Goal: Task Accomplishment & Management: Use online tool/utility

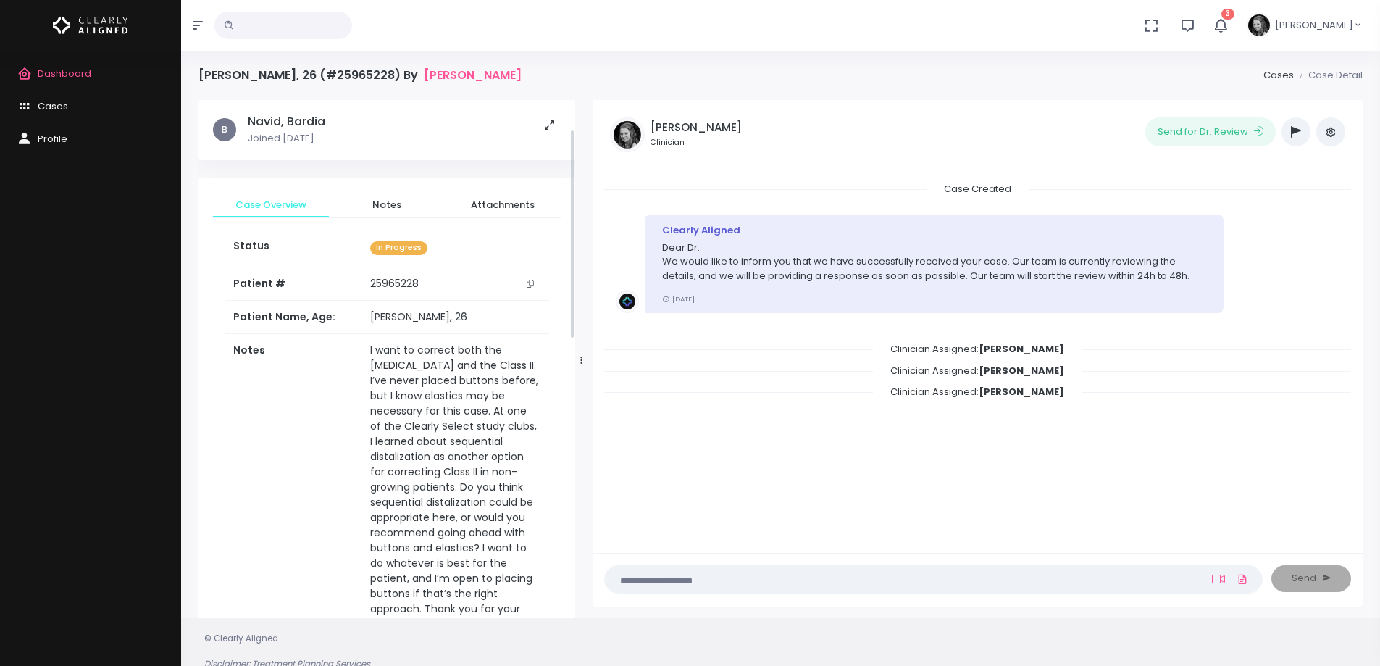
scroll to position [72, 0]
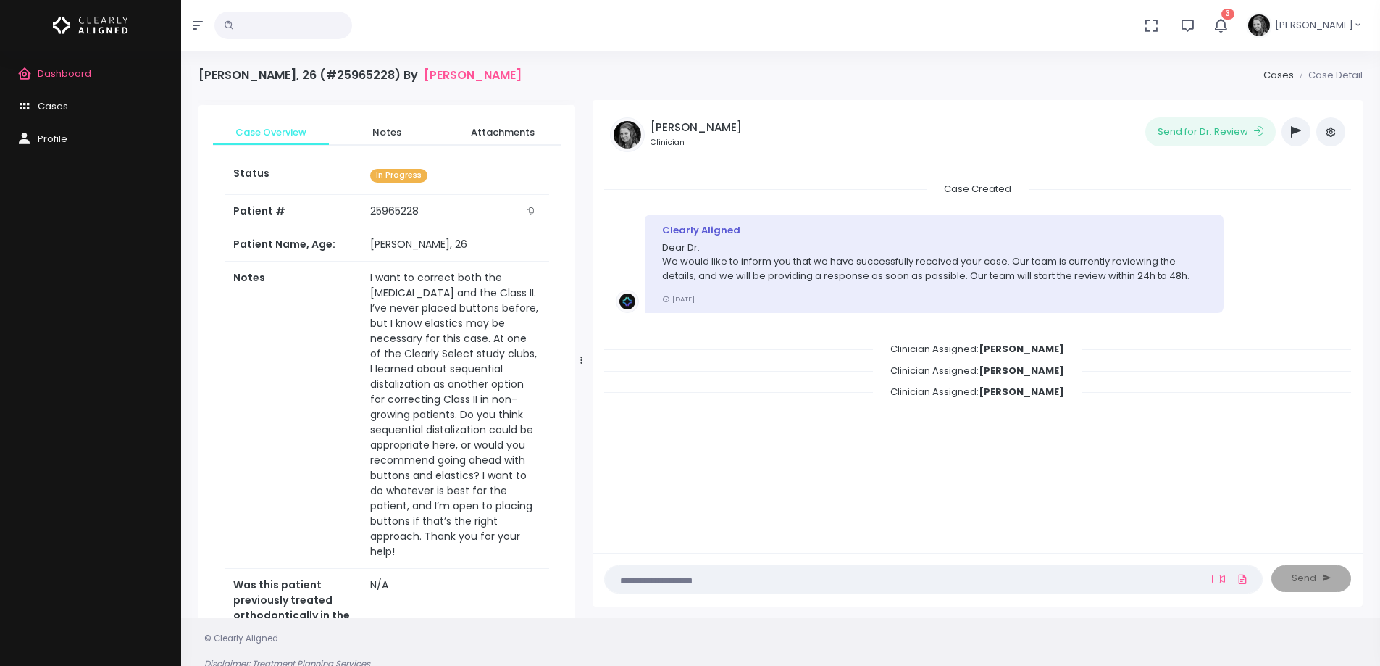
click at [1229, 25] on icon "button" at bounding box center [1221, 25] width 16 height 16
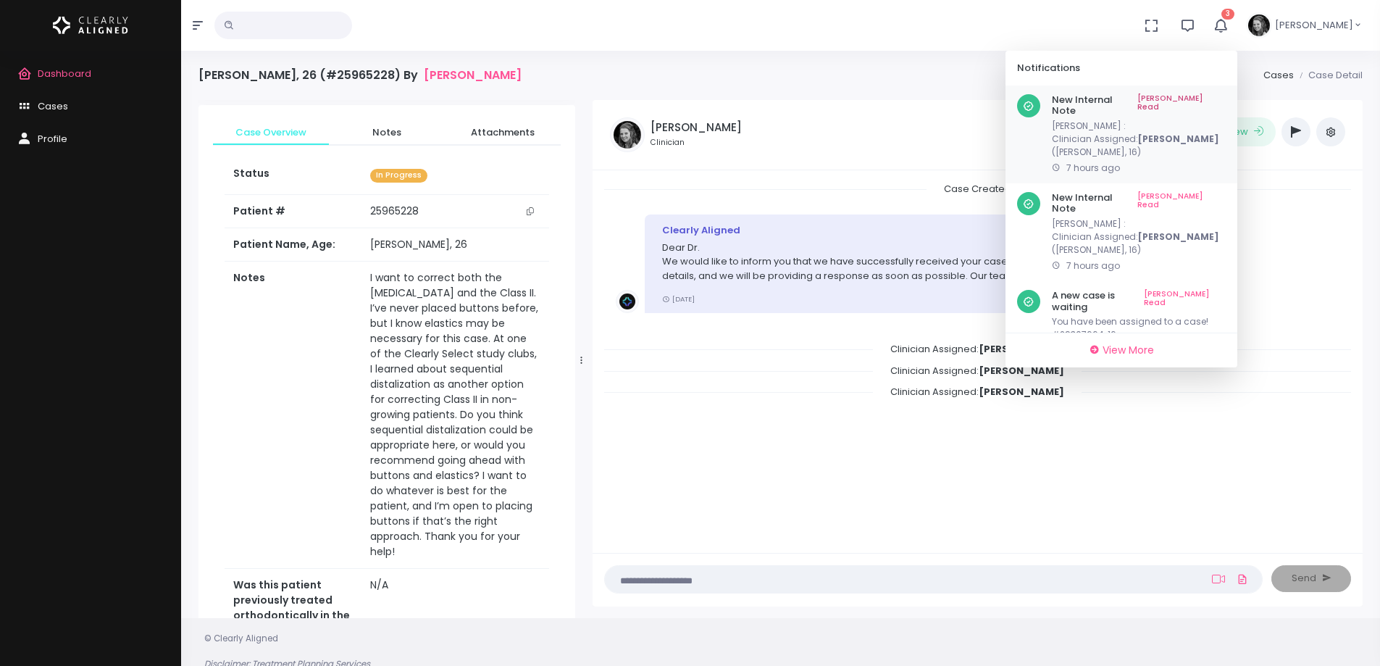
click at [1226, 95] on link "[PERSON_NAME] Read" at bounding box center [1181, 105] width 88 height 22
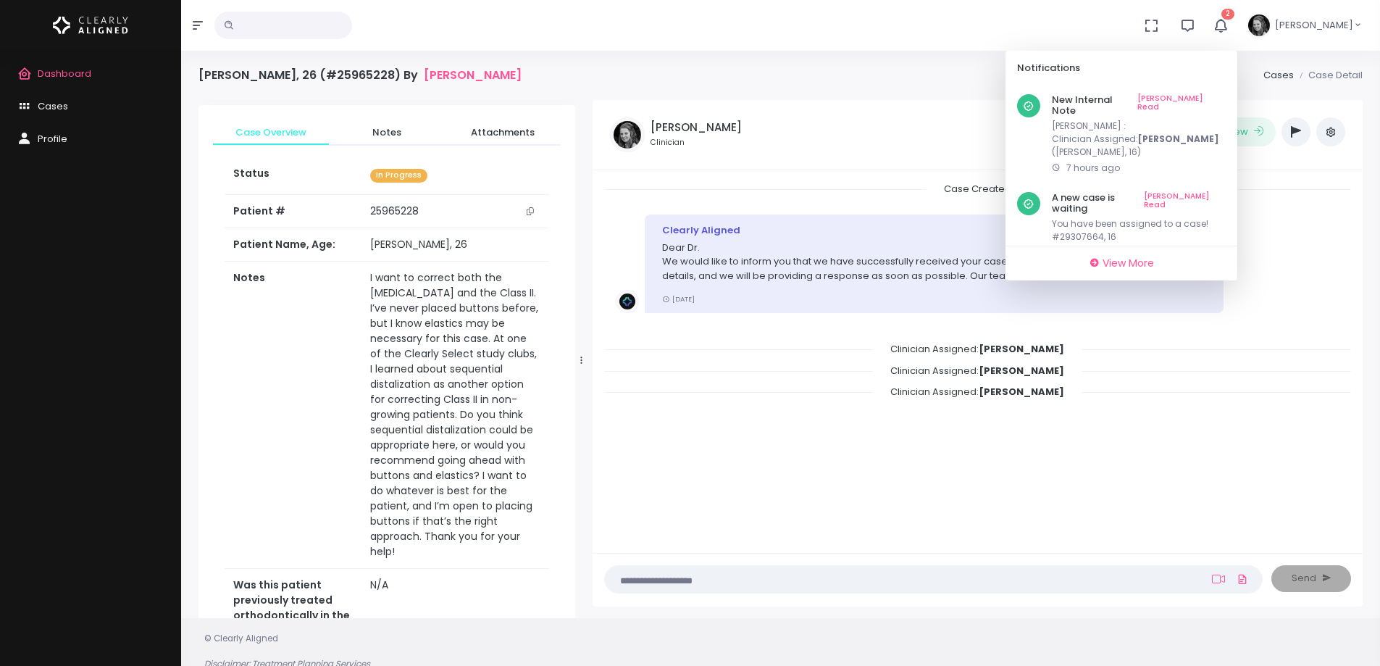
click at [1226, 95] on link "[PERSON_NAME] Read" at bounding box center [1181, 105] width 88 height 22
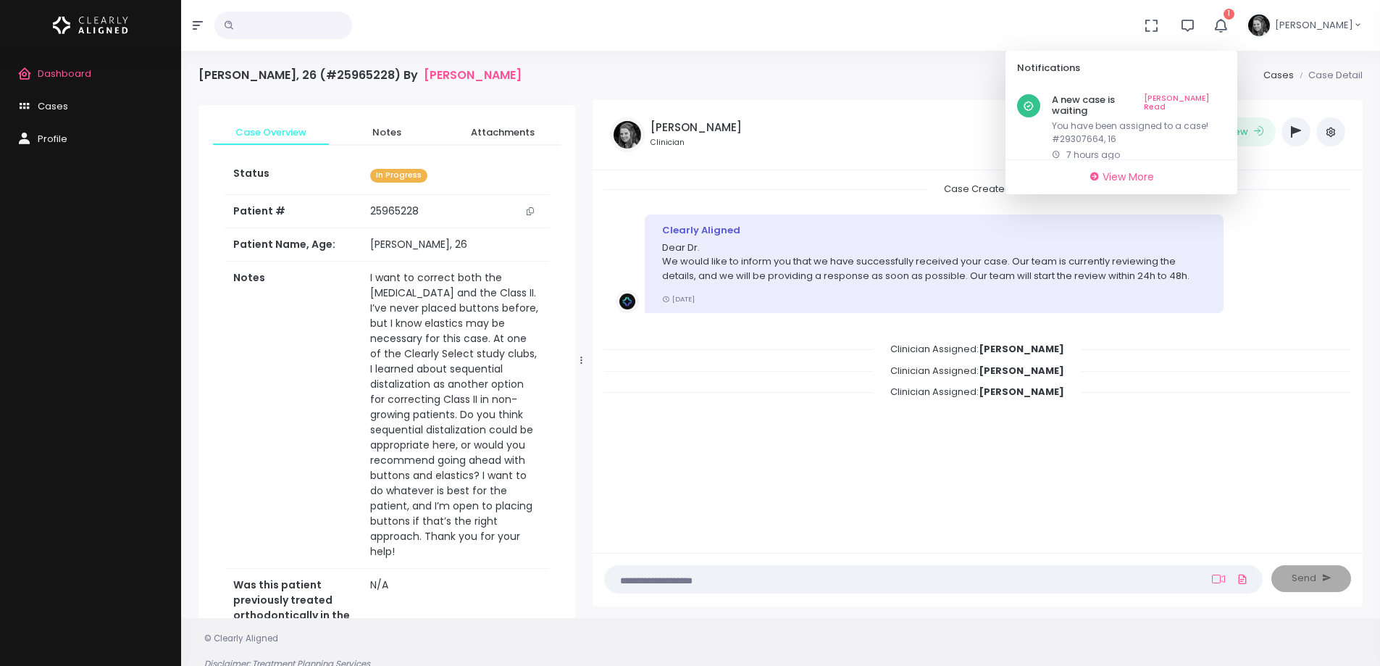
click at [1226, 95] on link "[PERSON_NAME] Read" at bounding box center [1185, 105] width 82 height 22
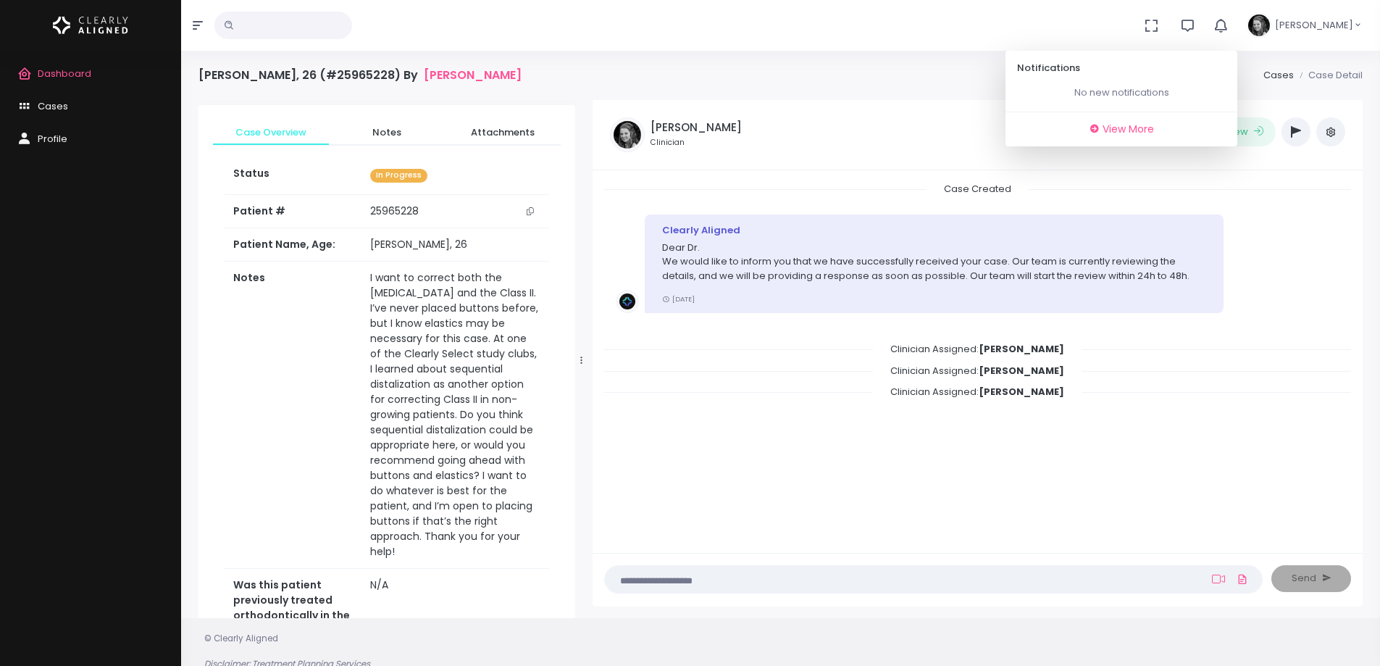
click at [79, 75] on span "Dashboard" at bounding box center [65, 74] width 54 height 14
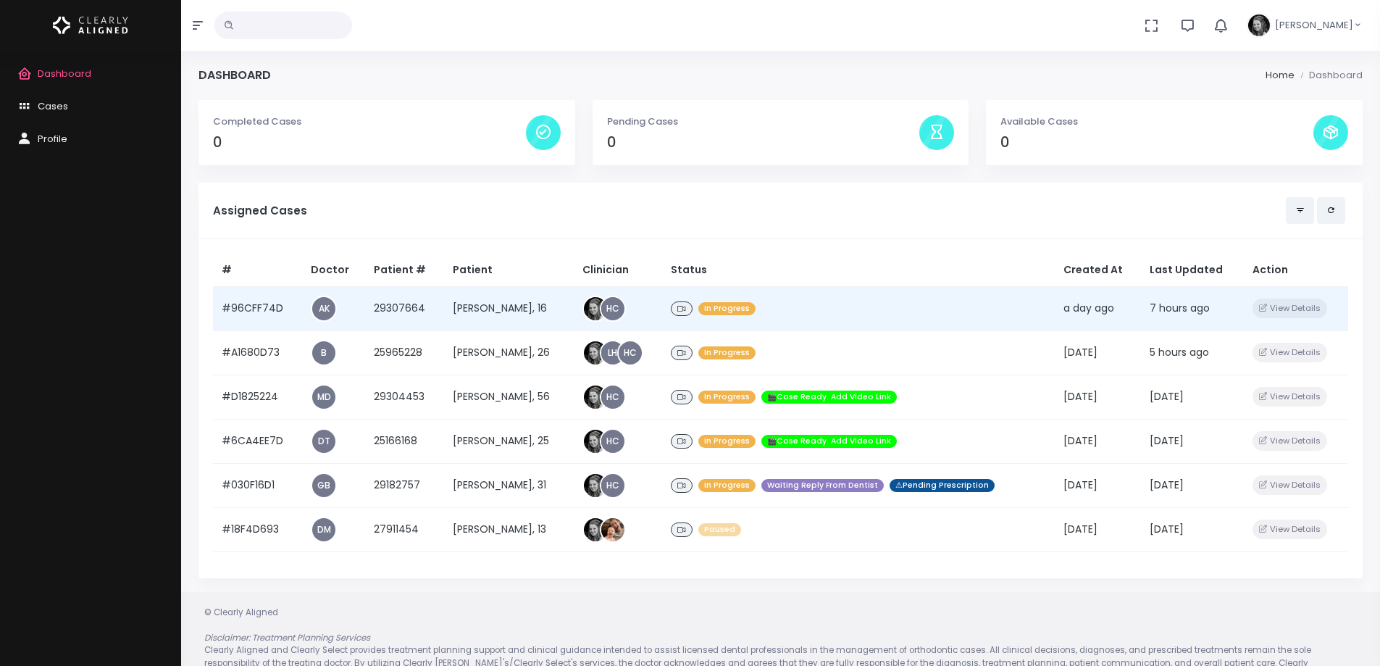
click at [269, 306] on td "#96CFF74D" at bounding box center [257, 308] width 89 height 44
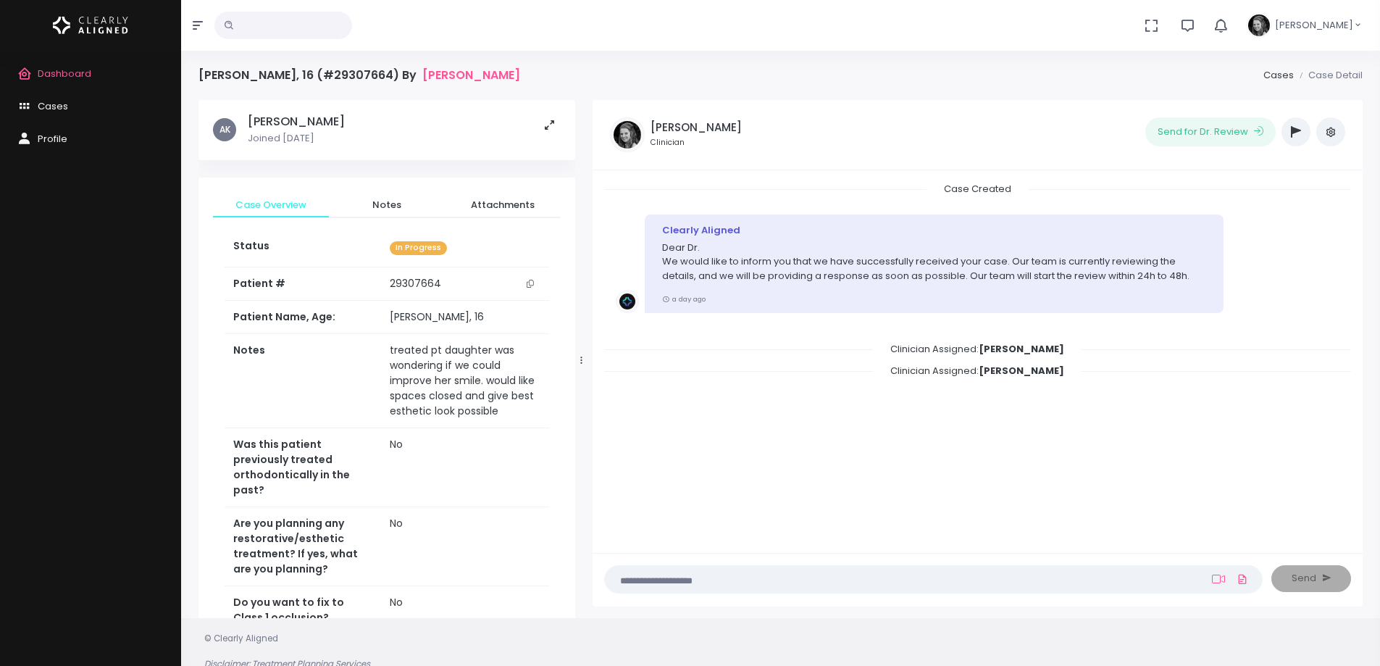
click at [530, 283] on icon "scrollable content" at bounding box center [530, 284] width 7 height 8
